Goal: Task Accomplishment & Management: Manage account settings

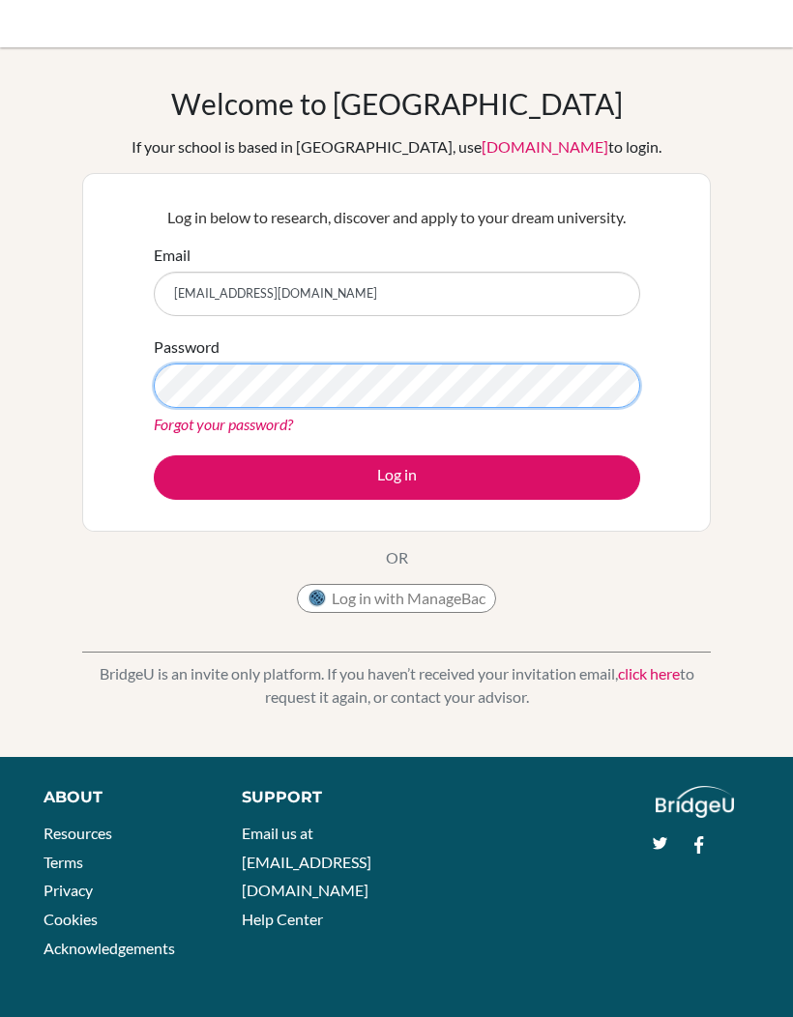
scroll to position [11, 0]
click at [606, 479] on button "Log in" at bounding box center [397, 477] width 486 height 44
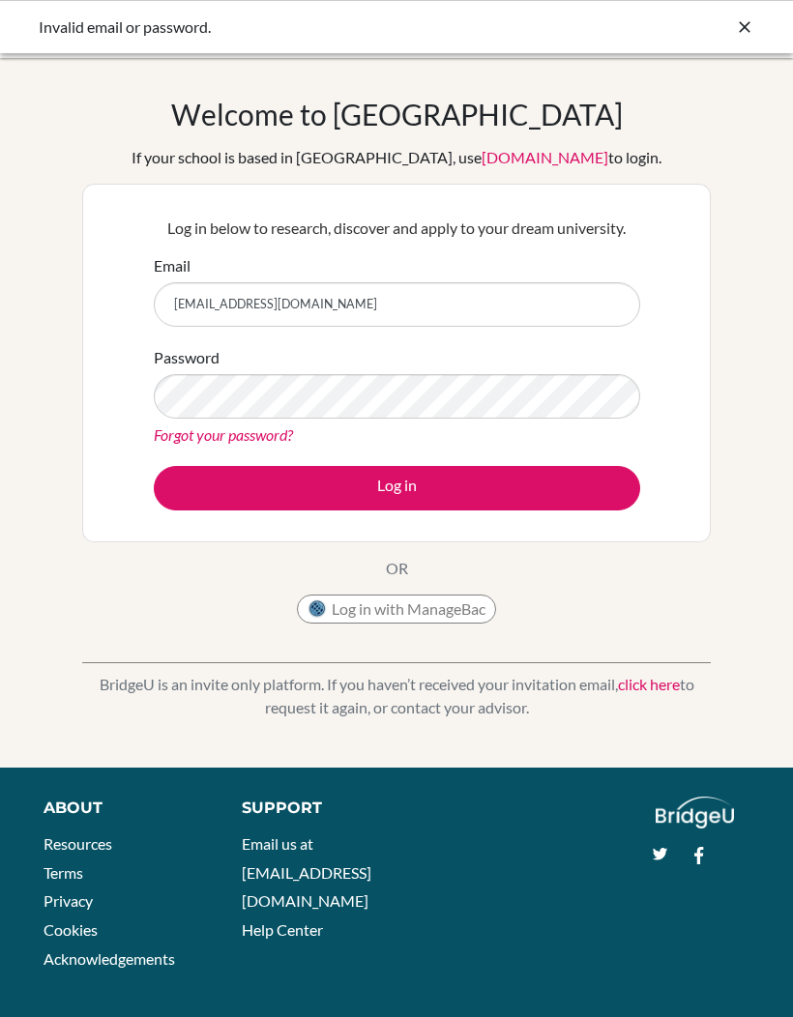
click at [572, 486] on button "Log in" at bounding box center [397, 488] width 486 height 44
click at [562, 485] on button "Log in" at bounding box center [397, 488] width 486 height 44
click at [579, 496] on button "Log in" at bounding box center [397, 488] width 486 height 44
click at [167, 438] on link "Forgot your password?" at bounding box center [223, 434] width 139 height 18
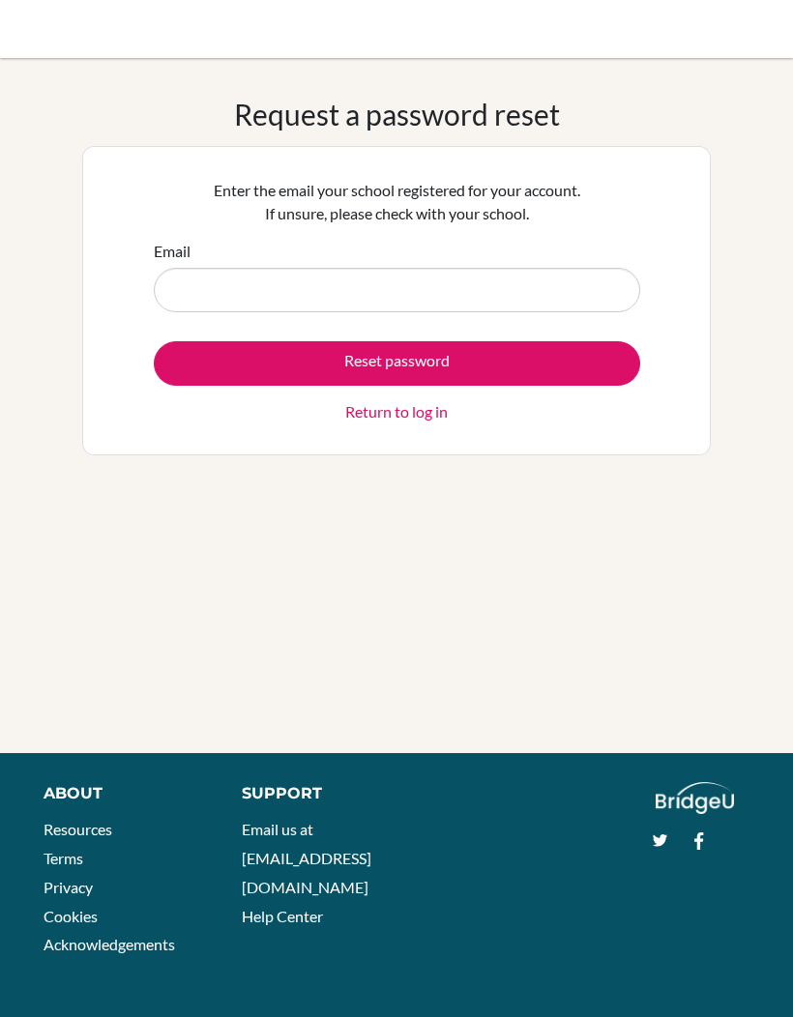
click at [570, 282] on input "Email" at bounding box center [397, 290] width 486 height 44
type input "[EMAIL_ADDRESS][DOMAIN_NAME]"
click at [484, 373] on button "Reset password" at bounding box center [397, 363] width 486 height 44
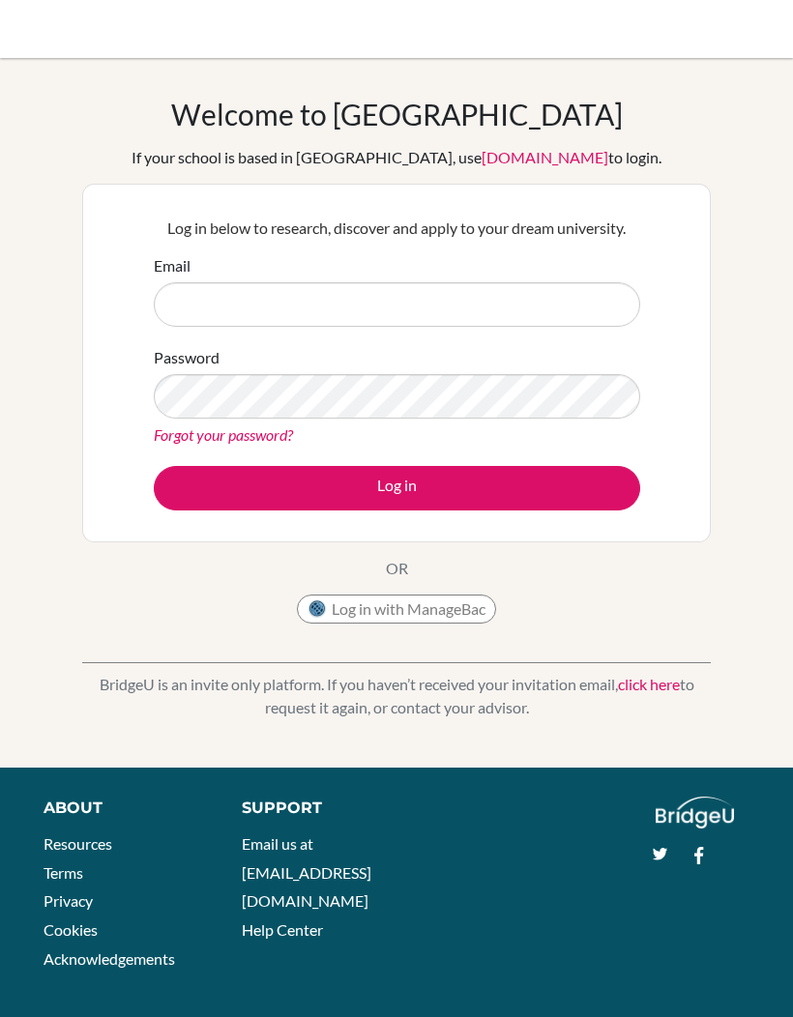
click at [597, 273] on div "Email" at bounding box center [397, 290] width 486 height 72
click at [590, 296] on input "Email" at bounding box center [397, 304] width 486 height 44
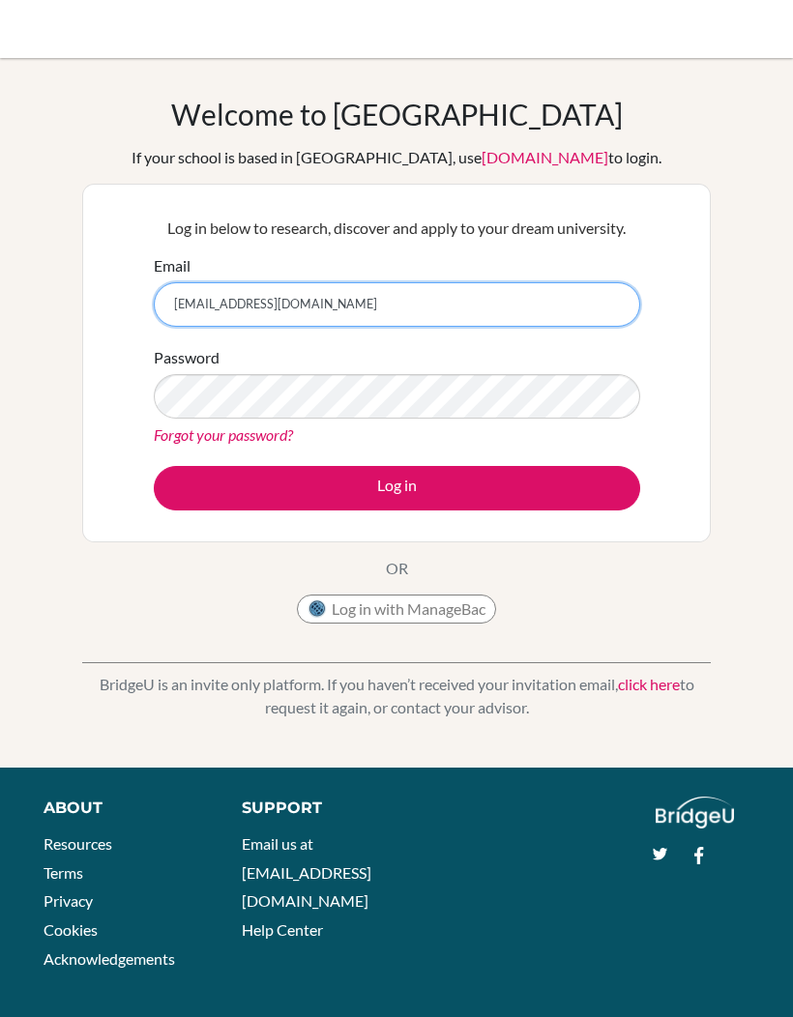
type input "[EMAIL_ADDRESS][DOMAIN_NAME]"
click at [582, 495] on button "Log in" at bounding box center [397, 488] width 486 height 44
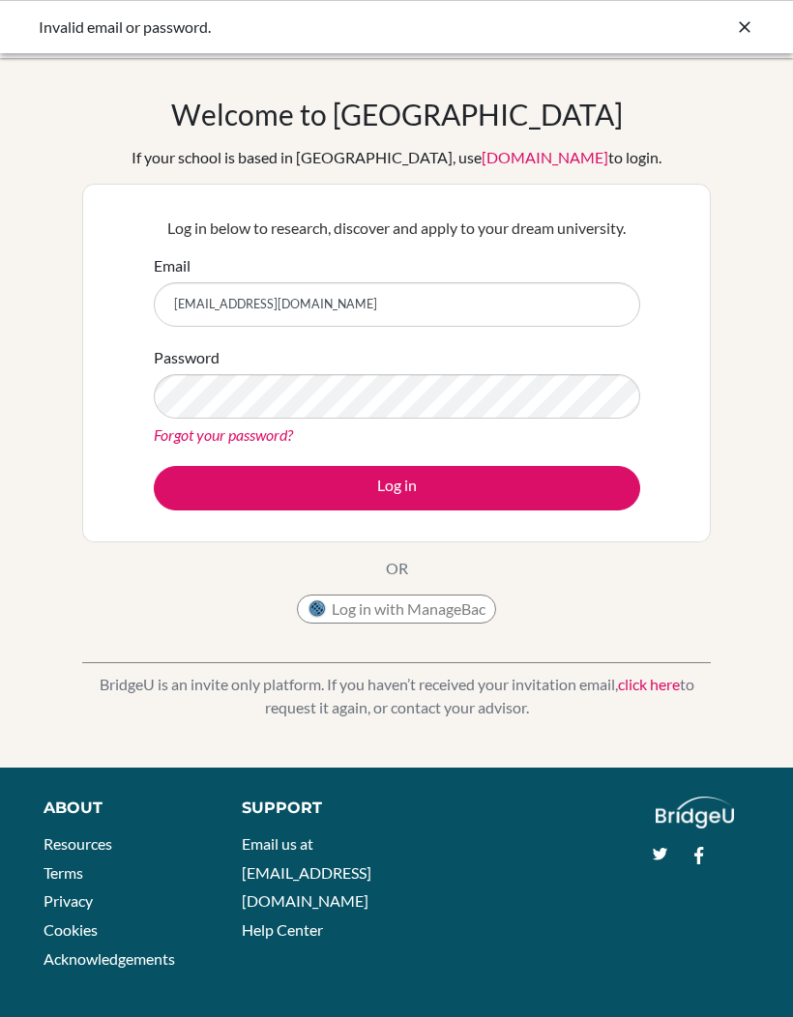
click at [579, 493] on button "Log in" at bounding box center [397, 488] width 486 height 44
click at [547, 482] on button "Log in" at bounding box center [397, 488] width 486 height 44
click at [550, 482] on button "Log in" at bounding box center [397, 488] width 486 height 44
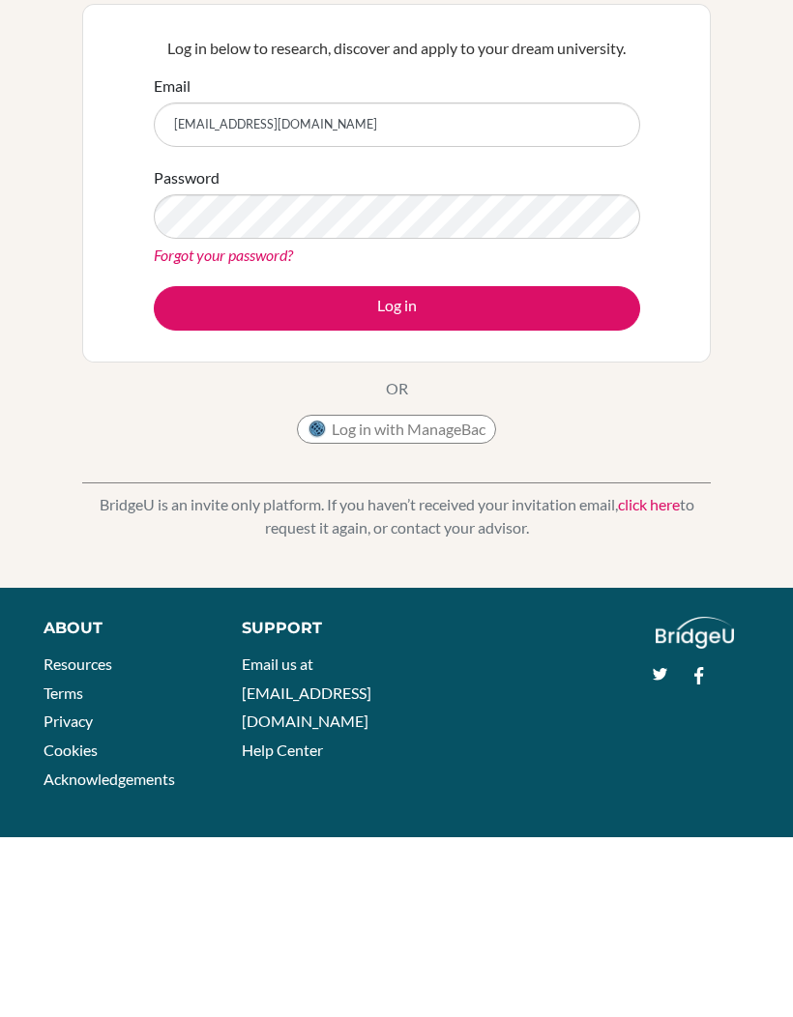
click at [646, 675] on link "click here" at bounding box center [649, 684] width 62 height 18
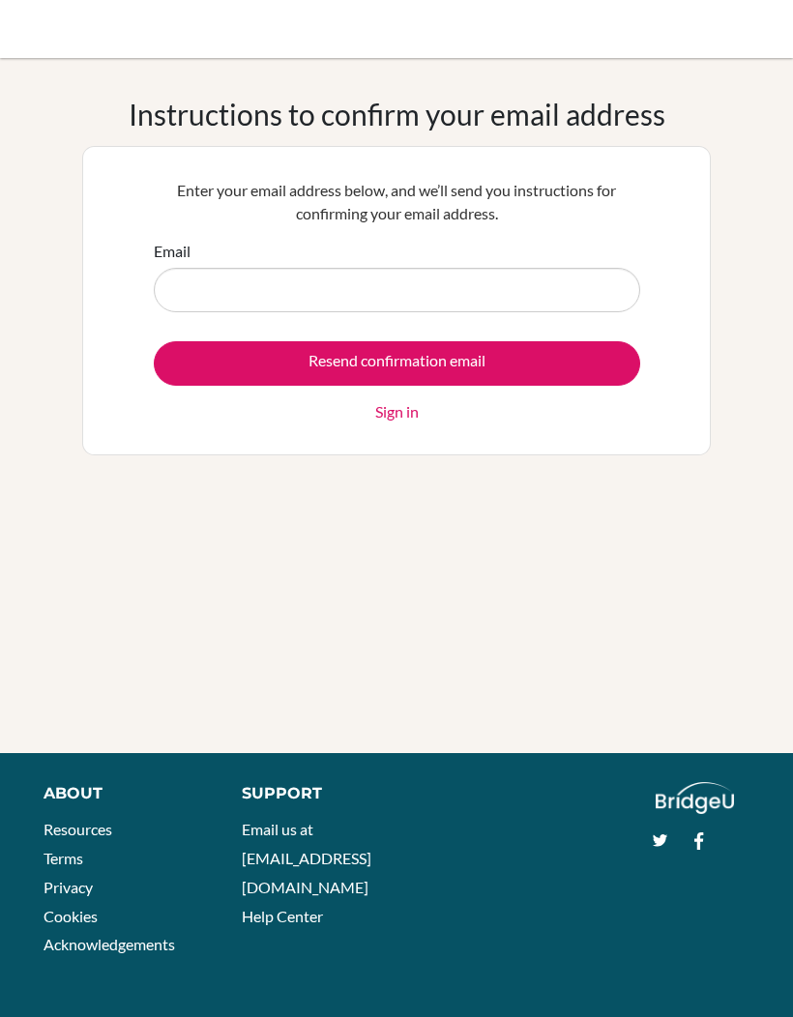
click at [568, 285] on input "Email" at bounding box center [397, 290] width 486 height 44
type input "[EMAIL_ADDRESS][DOMAIN_NAME]"
click at [599, 361] on input "Resend confirmation email" at bounding box center [397, 363] width 486 height 44
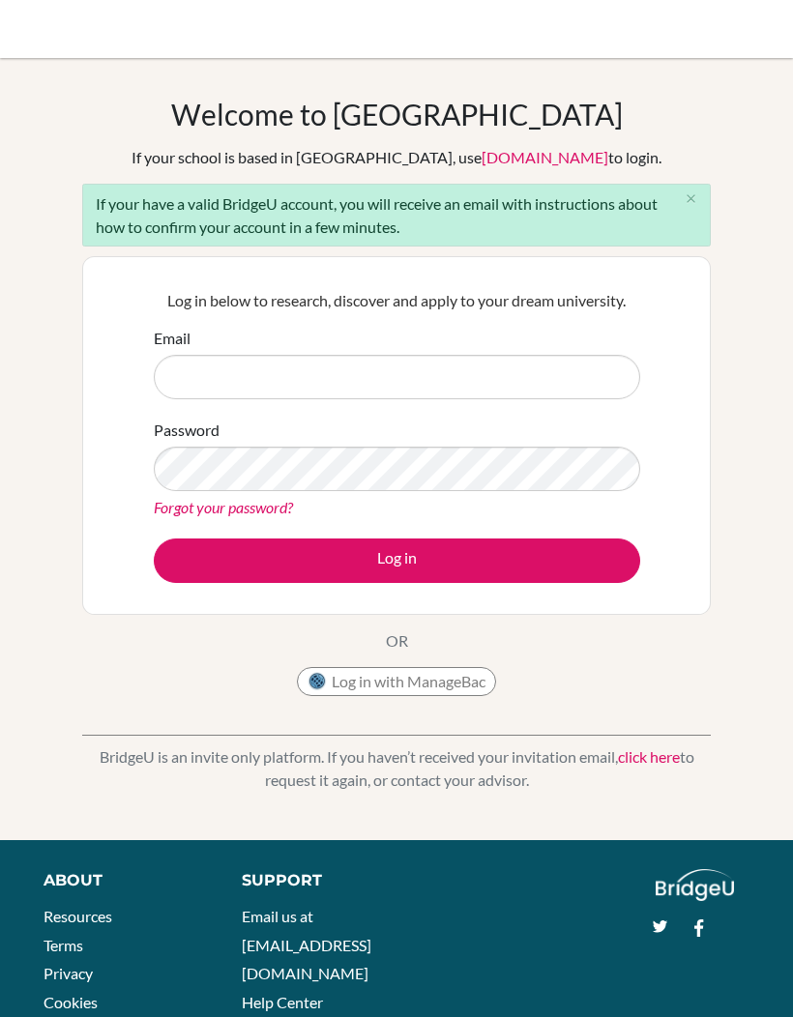
click at [603, 387] on input "Email" at bounding box center [397, 377] width 486 height 44
